Goal: Find specific page/section: Find specific page/section

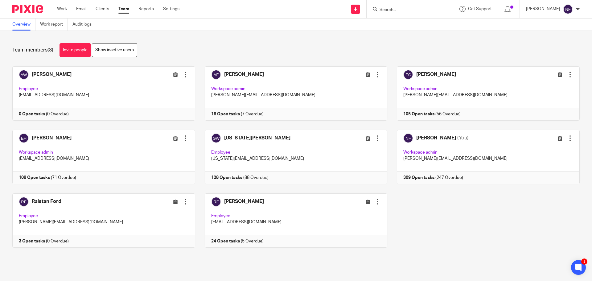
click at [177, 50] on div "Team members (8) Invite people Show inactive users" at bounding box center [295, 50] width 567 height 14
click at [399, 5] on form at bounding box center [412, 9] width 66 height 8
click at [399, 11] on input "Search" at bounding box center [406, 10] width 55 height 6
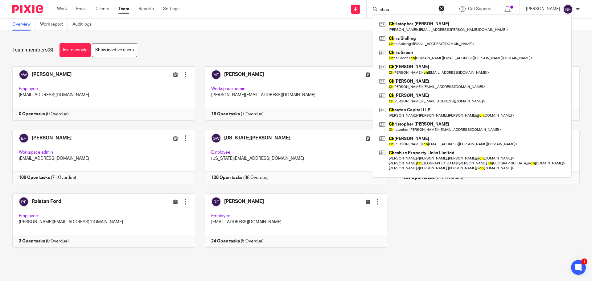
type input "chsar"
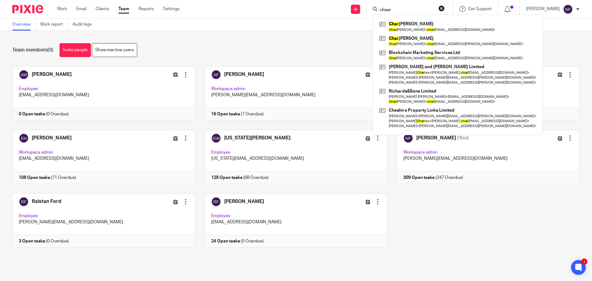
click at [414, 10] on input "chsar" at bounding box center [406, 10] width 55 height 6
drag, startPoint x: 414, startPoint y: 9, endPoint x: 358, endPoint y: 8, distance: 56.1
click at [358, 8] on div "Send new email Create task Add client chsar Char les Richards Char les Richards…" at bounding box center [390, 9] width 403 height 18
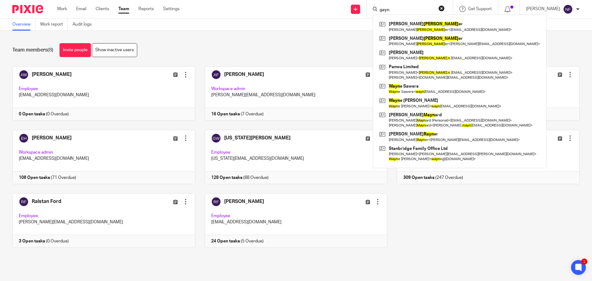
type input "gayno"
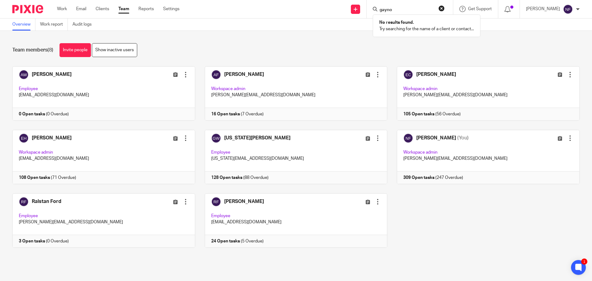
click at [404, 9] on input "gayno" at bounding box center [406, 10] width 55 height 6
drag, startPoint x: 409, startPoint y: 9, endPoint x: 390, endPoint y: 4, distance: 20.1
click at [388, 5] on div "gayno" at bounding box center [409, 9] width 72 height 8
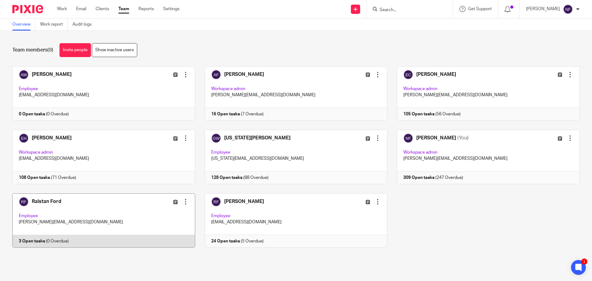
click at [109, 203] on link at bounding box center [99, 220] width 192 height 54
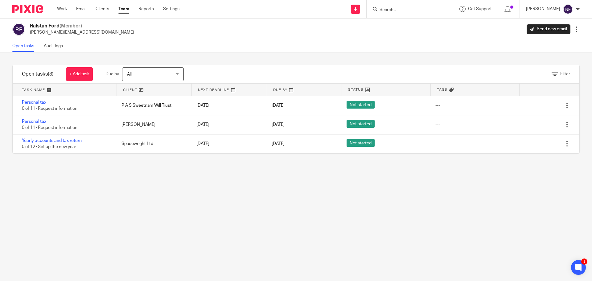
click at [403, 11] on input "Search" at bounding box center [406, 10] width 55 height 6
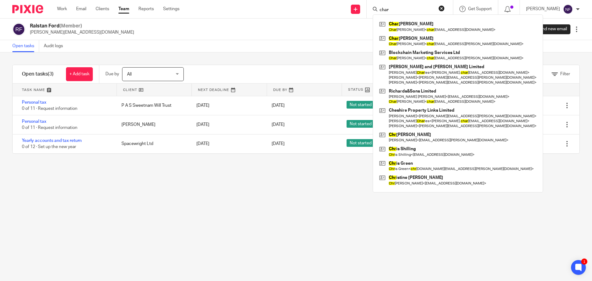
type input "char"
click at [407, 8] on input "char" at bounding box center [406, 10] width 55 height 6
drag, startPoint x: 410, startPoint y: 10, endPoint x: 317, endPoint y: 2, distance: 93.1
click at [324, 10] on div "Send new email Create task Add client char Char les Richards Char les Richards …" at bounding box center [390, 9] width 403 height 18
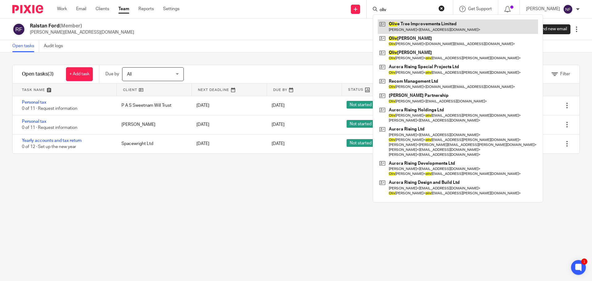
type input "oliv"
click at [400, 25] on link at bounding box center [458, 26] width 160 height 14
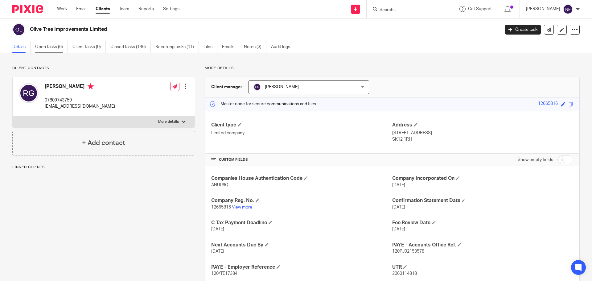
click at [45, 47] on link "Open tasks (6)" at bounding box center [51, 47] width 33 height 12
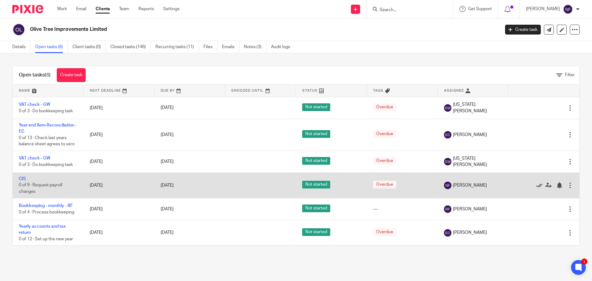
click at [536, 186] on icon at bounding box center [539, 185] width 6 height 6
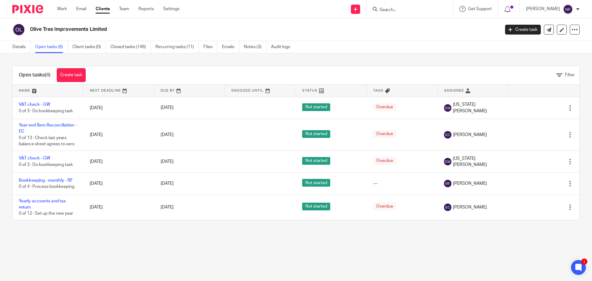
click at [415, 11] on input "Search" at bounding box center [406, 10] width 55 height 6
type input "gay"
